Goal: Check status: Check status

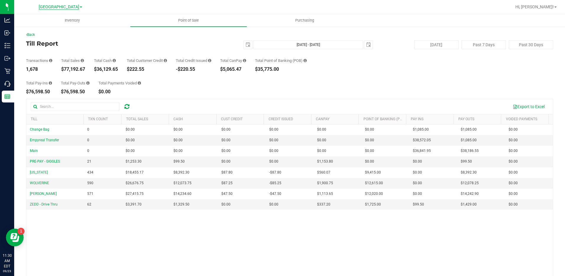
click at [64, 6] on span "[GEOGRAPHIC_DATA]" at bounding box center [59, 6] width 41 height 5
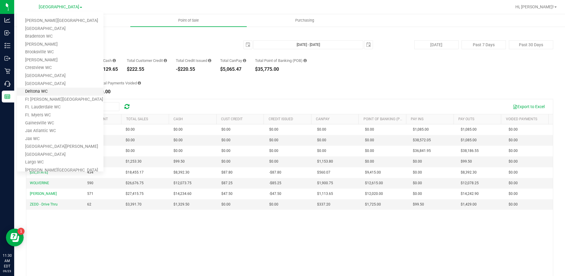
click at [41, 89] on link "Deltona WC" at bounding box center [60, 92] width 86 height 8
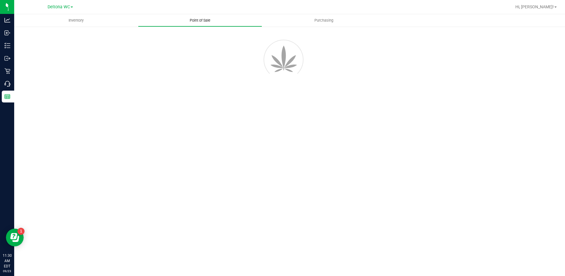
click at [193, 19] on span "Point of Sale" at bounding box center [200, 20] width 37 height 5
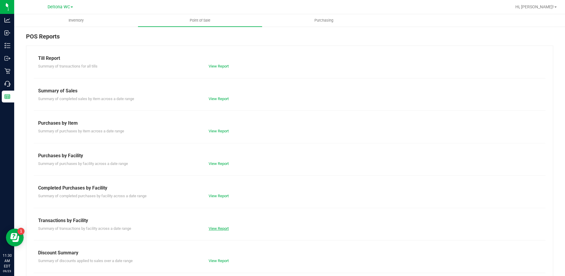
click at [218, 227] on link "View Report" at bounding box center [219, 228] width 20 height 4
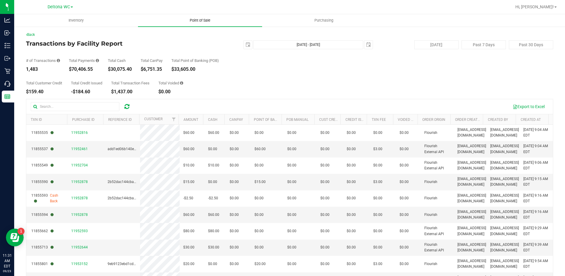
click at [201, 22] on span "Point of Sale" at bounding box center [200, 20] width 37 height 5
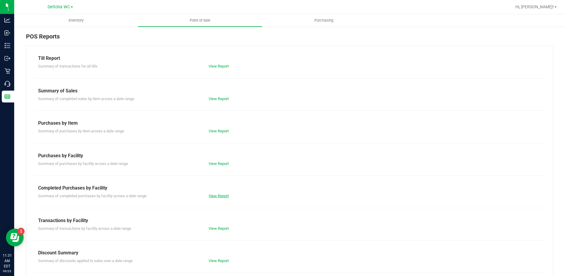
click at [215, 196] on link "View Report" at bounding box center [219, 195] width 20 height 4
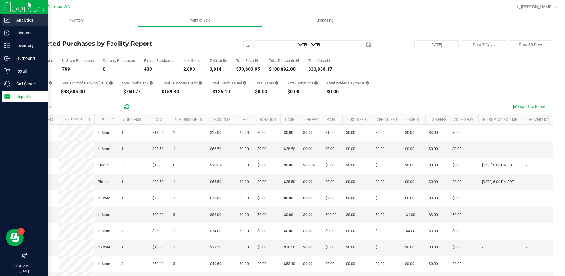
click at [23, 19] on p "Analytics" at bounding box center [27, 20] width 35 height 7
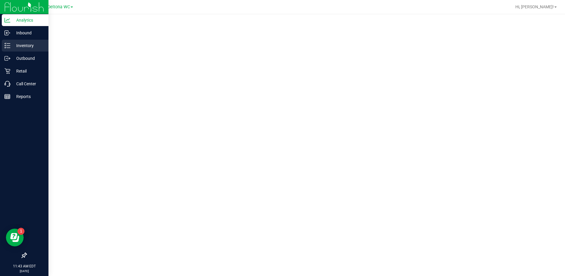
click at [20, 47] on p "Inventory" at bounding box center [27, 45] width 35 height 7
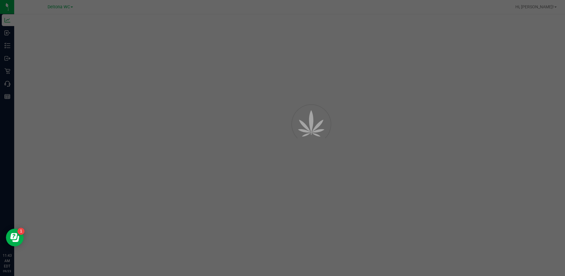
click at [64, 5] on div at bounding box center [282, 138] width 565 height 276
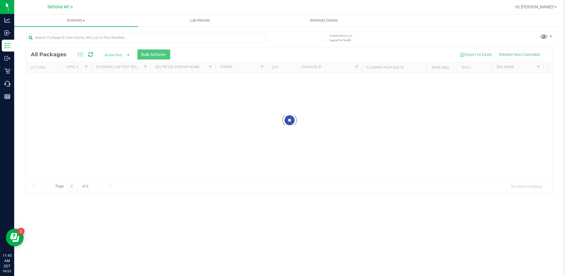
click at [64, 8] on span "Deltona WC" at bounding box center [59, 6] width 22 height 5
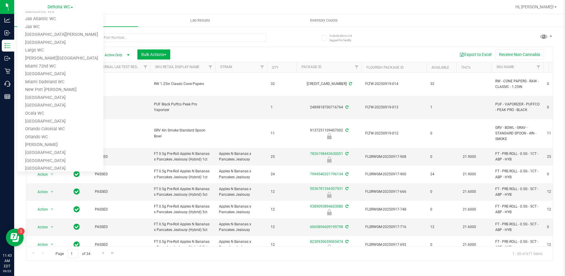
scroll to position [148, 0]
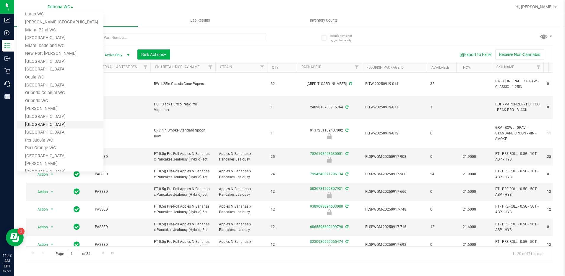
click at [48, 124] on link "[GEOGRAPHIC_DATA]" at bounding box center [60, 125] width 86 height 8
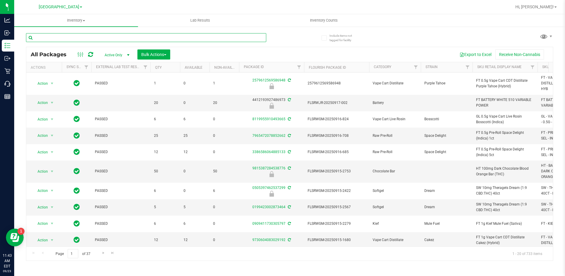
paste input "SN250728DC1-0804"
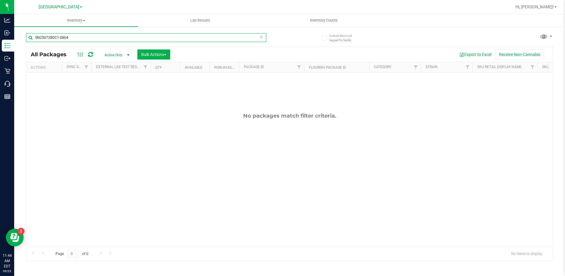
type input "SN250728DC1-0804"
click at [66, 9] on span "[GEOGRAPHIC_DATA]" at bounding box center [59, 6] width 41 height 5
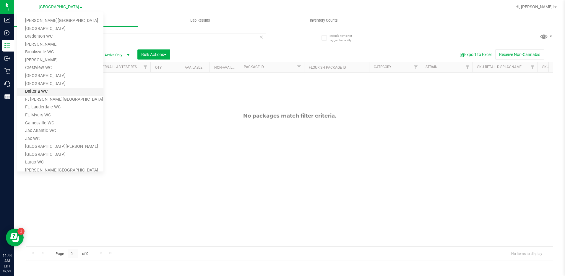
click at [42, 93] on link "Deltona WC" at bounding box center [60, 92] width 86 height 8
